Goal: Task Accomplishment & Management: Manage account settings

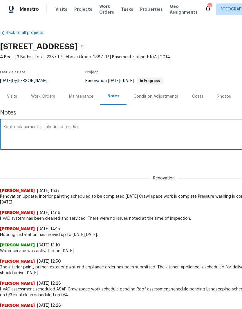
click at [6, 127] on textarea "Roof replacement is scheduled for 9/5." at bounding box center [163, 135] width 320 height 20
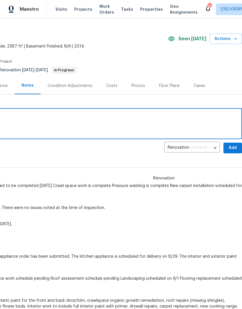
scroll to position [11, 86]
type textarea "Roof replacement is scheduled for 9/5."
click at [233, 147] on span "Add" at bounding box center [232, 147] width 9 height 7
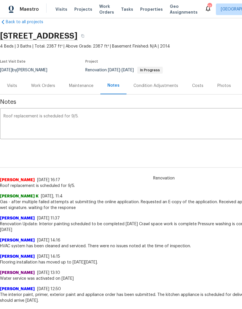
scroll to position [11, 0]
click at [47, 87] on div "Work Orders" at bounding box center [43, 86] width 24 height 6
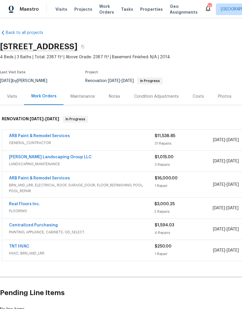
click at [54, 137] on link "ARB Paint & Remodel Services" at bounding box center [39, 136] width 61 height 4
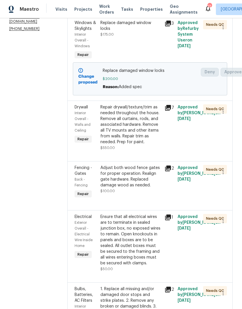
scroll to position [100, 0]
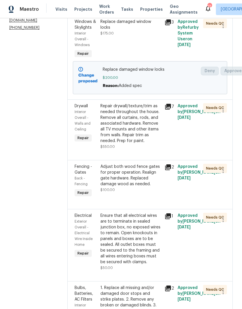
click at [144, 171] on div "Adjust both wood fence gates for proper operation. Realign gate hardware. Repla…" at bounding box center [130, 175] width 61 height 23
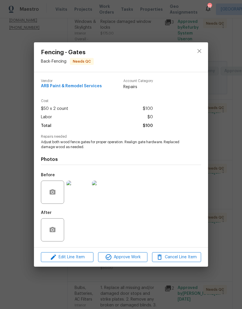
click at [83, 195] on img at bounding box center [77, 191] width 23 height 23
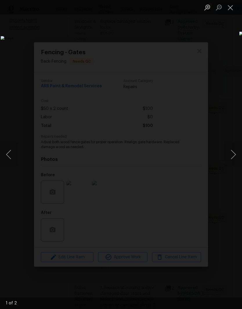
click at [231, 10] on button "Close lightbox" at bounding box center [230, 7] width 12 height 10
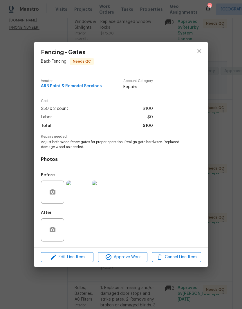
click at [110, 193] on img at bounding box center [103, 191] width 23 height 23
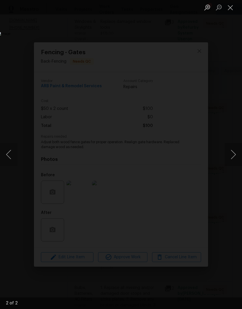
click at [233, 6] on button "Close lightbox" at bounding box center [230, 7] width 12 height 10
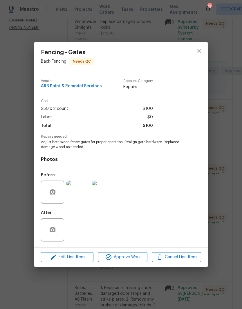
click at [80, 194] on img at bounding box center [77, 191] width 23 height 23
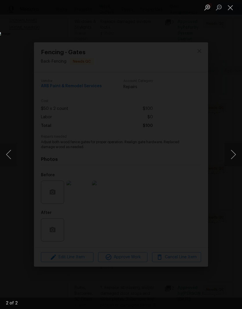
click at [230, 7] on button "Close lightbox" at bounding box center [230, 7] width 12 height 10
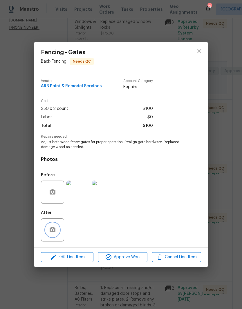
click at [57, 227] on button "button" at bounding box center [52, 230] width 14 height 14
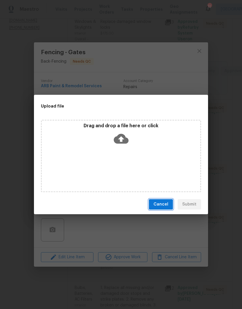
click at [163, 203] on span "Cancel" at bounding box center [160, 204] width 15 height 7
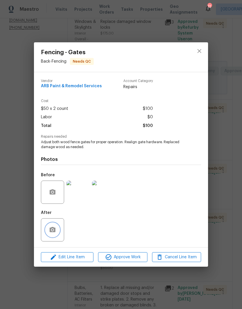
click at [57, 231] on button "button" at bounding box center [52, 230] width 14 height 14
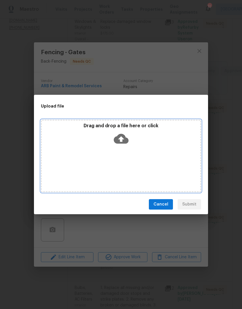
click at [146, 146] on div "Drag and drop a file here or click" at bounding box center [121, 135] width 158 height 25
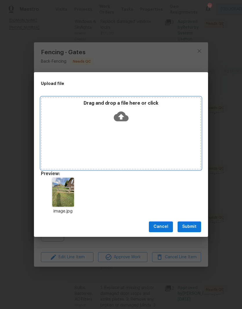
click at [147, 127] on div "Drag and drop a file here or click" at bounding box center [121, 133] width 160 height 72
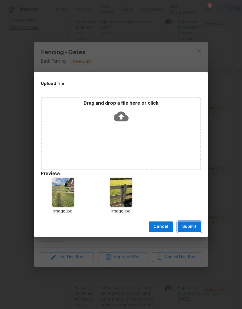
click at [191, 226] on span "Submit" at bounding box center [189, 226] width 14 height 7
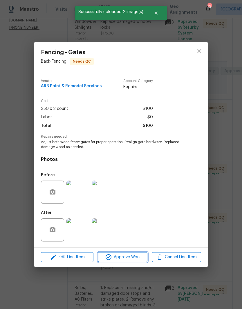
click at [131, 262] on button "Approve Work" at bounding box center [122, 257] width 49 height 10
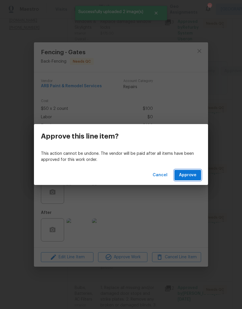
click at [197, 177] on button "Approve" at bounding box center [187, 175] width 27 height 11
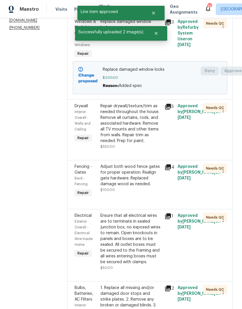
scroll to position [0, 0]
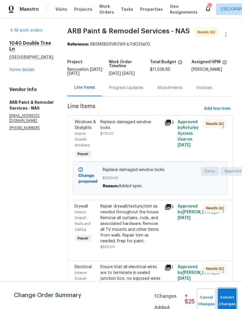
click at [227, 299] on span "Submit Changes" at bounding box center [226, 300] width 13 height 13
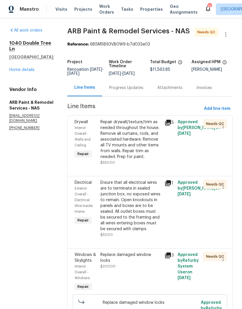
click at [28, 71] on link "Home details" at bounding box center [21, 70] width 25 height 4
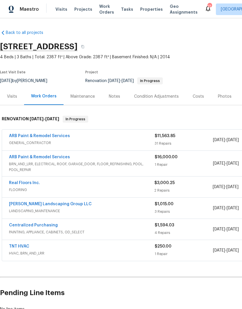
click at [65, 157] on link "ARB Paint & Remodel Services" at bounding box center [39, 157] width 61 height 4
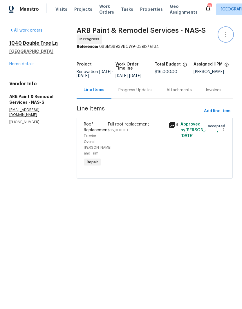
click at [225, 35] on icon "button" at bounding box center [225, 34] width 7 height 7
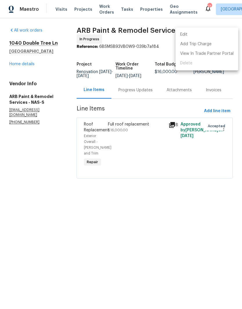
click at [199, 35] on li "Edit" at bounding box center [206, 35] width 63 height 10
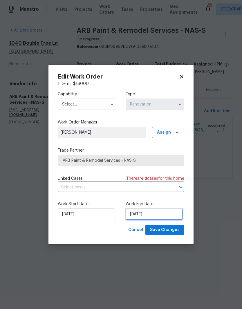
click at [166, 217] on input "[DATE]" at bounding box center [153, 214] width 57 height 12
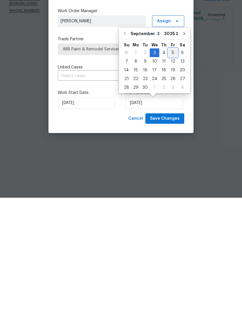
click at [171, 160] on div "5" at bounding box center [172, 164] width 9 height 8
type input "[DATE]"
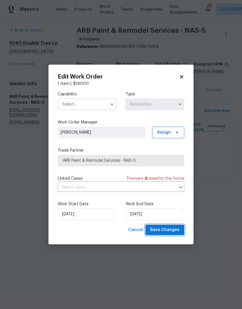
click at [177, 229] on span "Save Changes" at bounding box center [165, 229] width 30 height 7
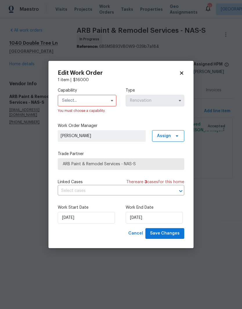
click at [106, 98] on input "text" at bounding box center [87, 101] width 59 height 12
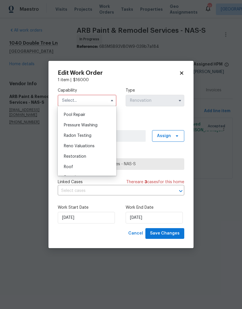
scroll to position [536, 0]
click at [73, 166] on div "Roof" at bounding box center [87, 167] width 56 height 10
type input "Roof"
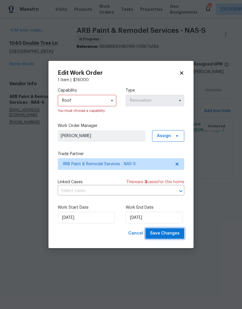
click at [175, 232] on span "Save Changes" at bounding box center [165, 233] width 30 height 7
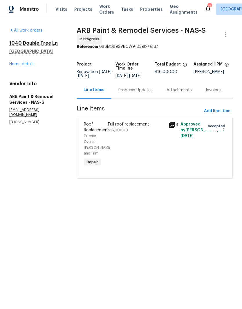
click at [32, 63] on link "Home details" at bounding box center [21, 64] width 25 height 4
